Goal: Task Accomplishment & Management: Use online tool/utility

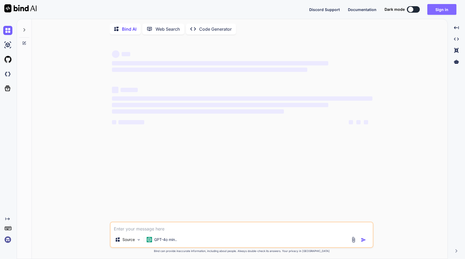
click at [441, 10] on button "Sign in" at bounding box center [441, 9] width 29 height 11
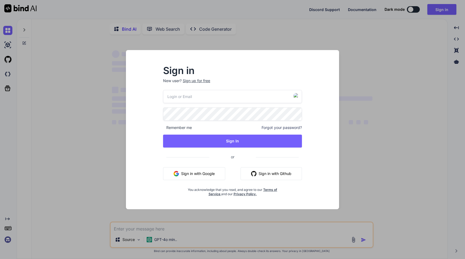
type textarea "x"
type input "[PERSON_NAME][EMAIL_ADDRESS][DOMAIN_NAME]"
click at [139, 123] on div "Sign in New user? Sign up for free [PERSON_NAME][EMAIL_ADDRESS][DOMAIN_NAME] Re…" at bounding box center [232, 134] width 204 height 149
click at [149, 121] on div "Sign in New user? Sign up for free [PERSON_NAME][EMAIL_ADDRESS][DOMAIN_NAME] Re…" at bounding box center [232, 134] width 204 height 149
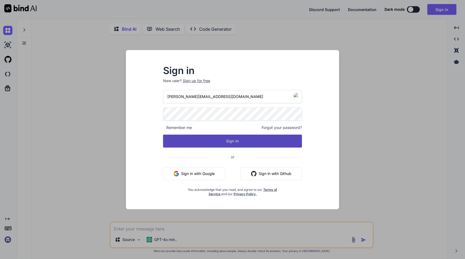
click at [184, 137] on button "Sign In" at bounding box center [232, 141] width 139 height 13
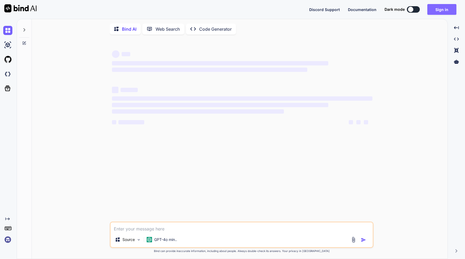
type textarea "x"
click at [447, 9] on button "Sign in" at bounding box center [441, 9] width 29 height 11
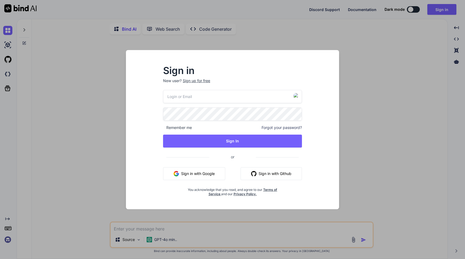
type input "panas.zaklinskiy53@chillcatch.org"
click at [150, 134] on div "Sign in New user? Sign up for free panas.zaklinskiy53@chillcatch.org Remember m…" at bounding box center [232, 134] width 204 height 149
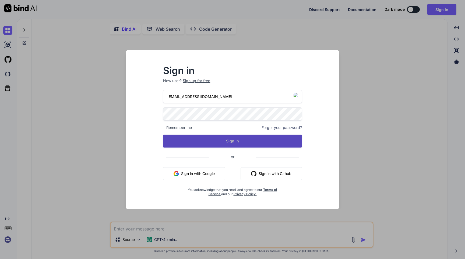
click at [207, 141] on button "Sign In" at bounding box center [232, 141] width 139 height 13
